Goal: Navigation & Orientation: Go to known website

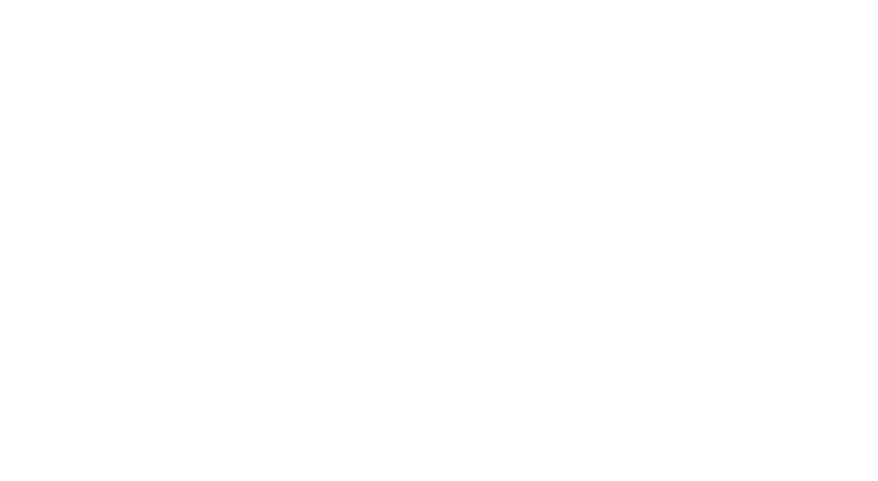
click at [406, 82] on div at bounding box center [439, 240] width 878 height 481
